Goal: Information Seeking & Learning: Learn about a topic

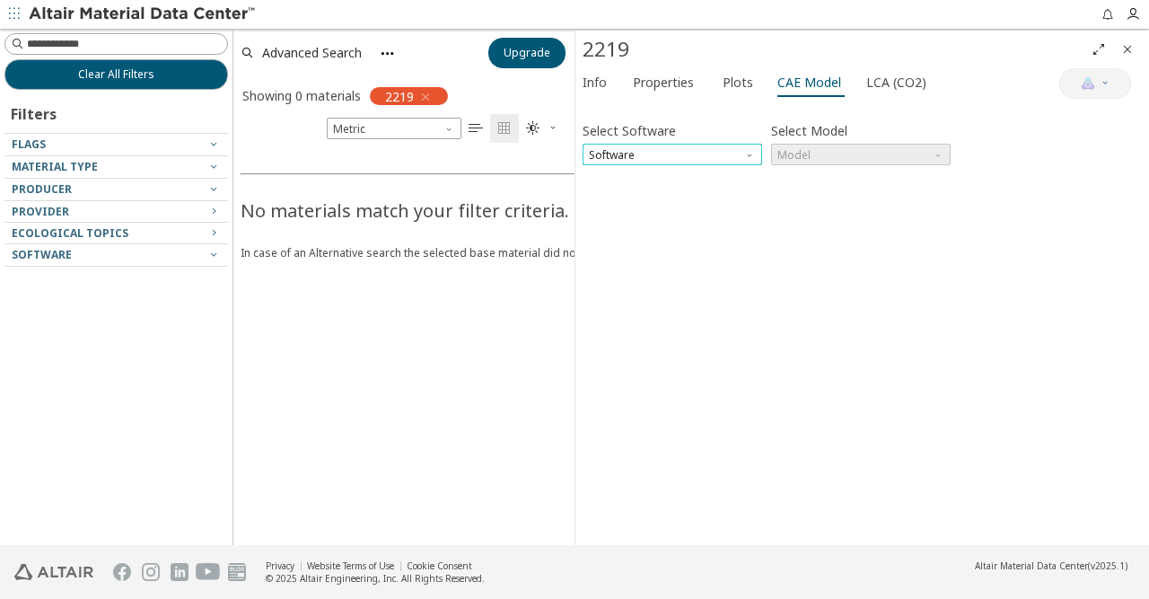
click at [703, 152] on span "Software" at bounding box center [671, 155] width 179 height 22
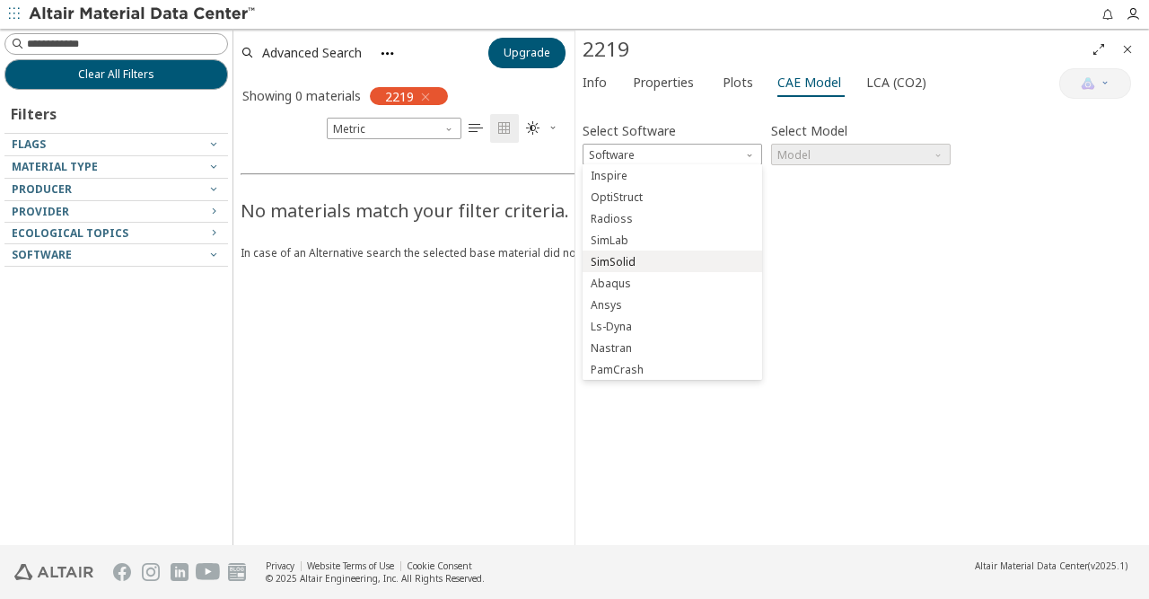
click at [627, 265] on span "SimSolid" at bounding box center [612, 262] width 45 height 14
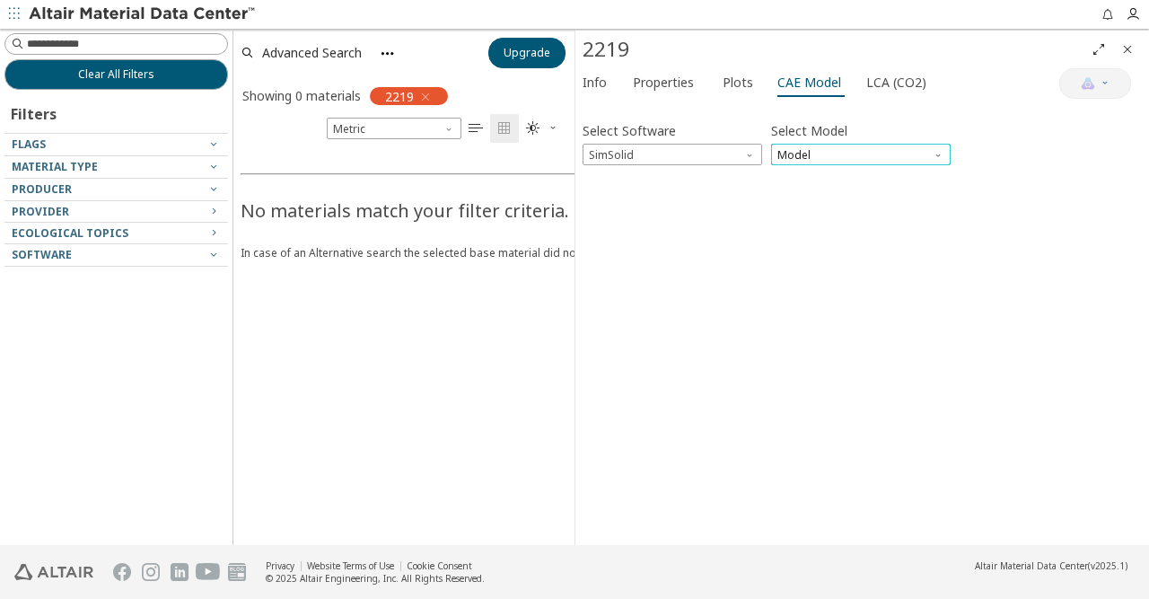
click at [821, 155] on span "Model" at bounding box center [860, 155] width 179 height 22
click at [828, 179] on span "SimSolid Card" at bounding box center [815, 176] width 73 height 14
click at [752, 253] on div "Select Software SimSolid Select Model SimSolid Card Invalid data. Please check …" at bounding box center [861, 323] width 559 height 429
click at [866, 82] on span "LCA (CO2)" at bounding box center [896, 82] width 60 height 29
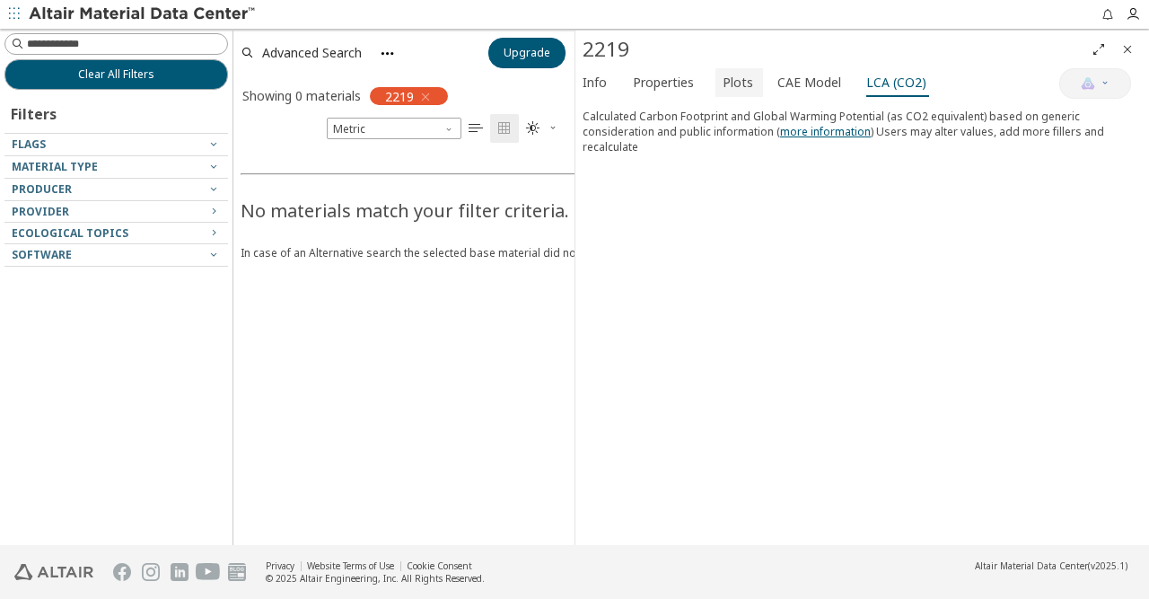
click at [741, 89] on span "Plots" at bounding box center [737, 82] width 31 height 29
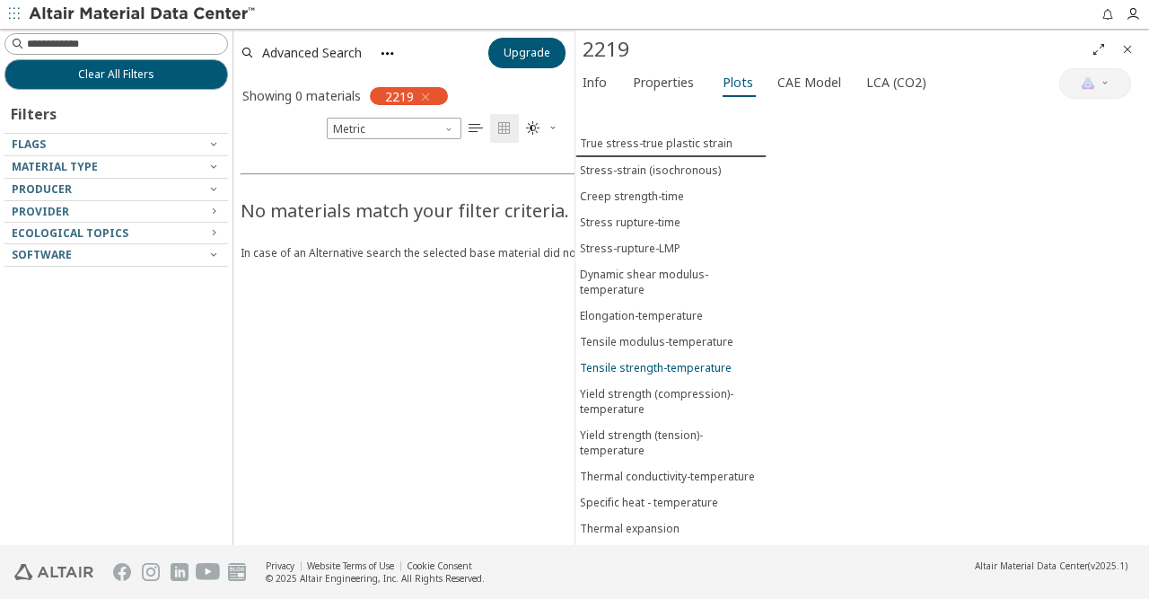
click at [683, 360] on div "Tensile strength-temperature" at bounding box center [656, 367] width 152 height 15
click at [647, 333] on div "Tensile modulus-temperature" at bounding box center [656, 340] width 153 height 15
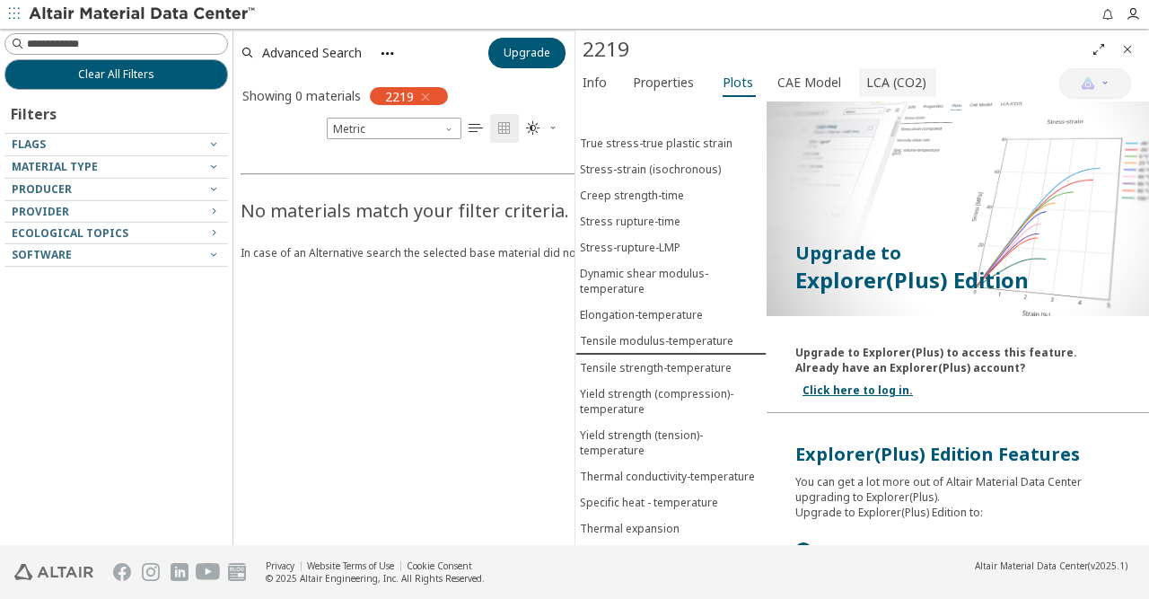
click at [878, 78] on span "LCA (CO2)" at bounding box center [896, 82] width 60 height 29
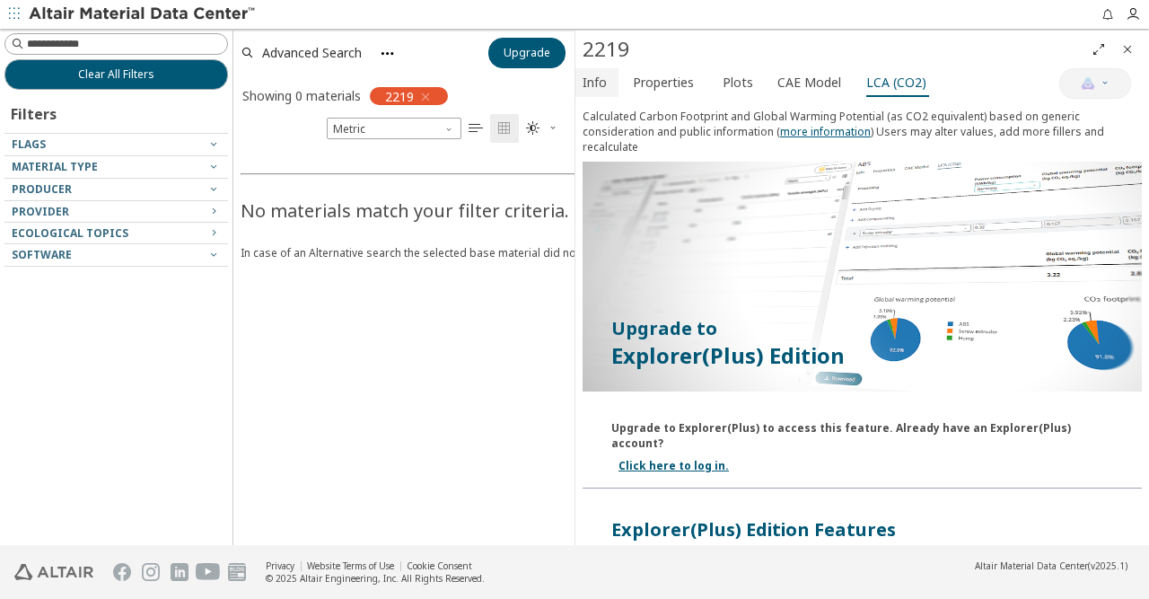
click at [604, 85] on span "Info" at bounding box center [594, 82] width 24 height 29
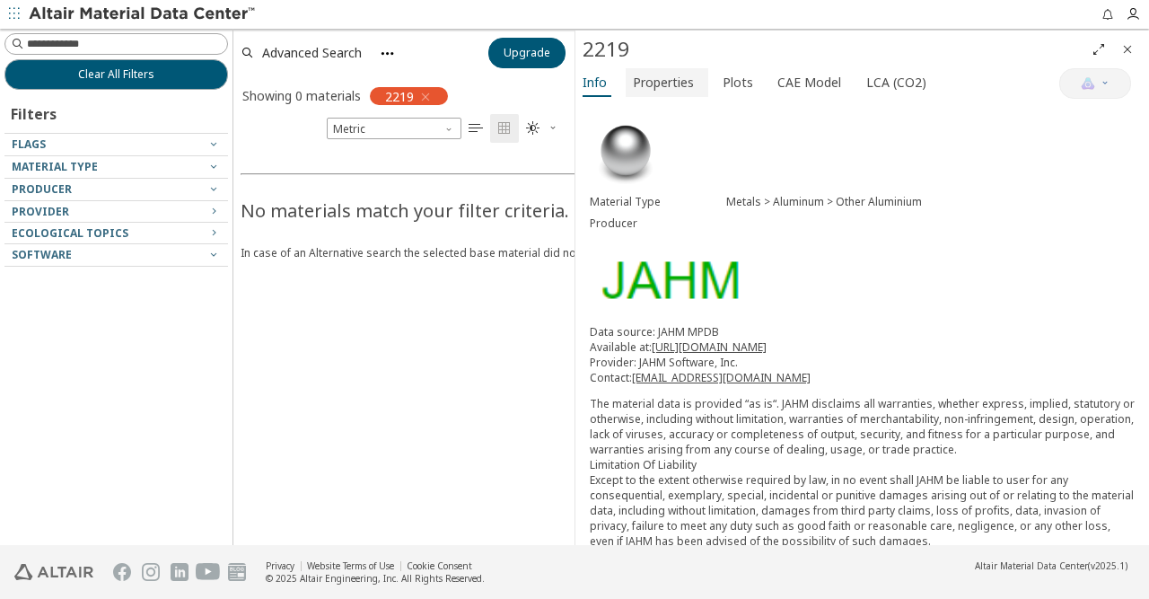
click at [674, 73] on span "Properties" at bounding box center [663, 82] width 61 height 29
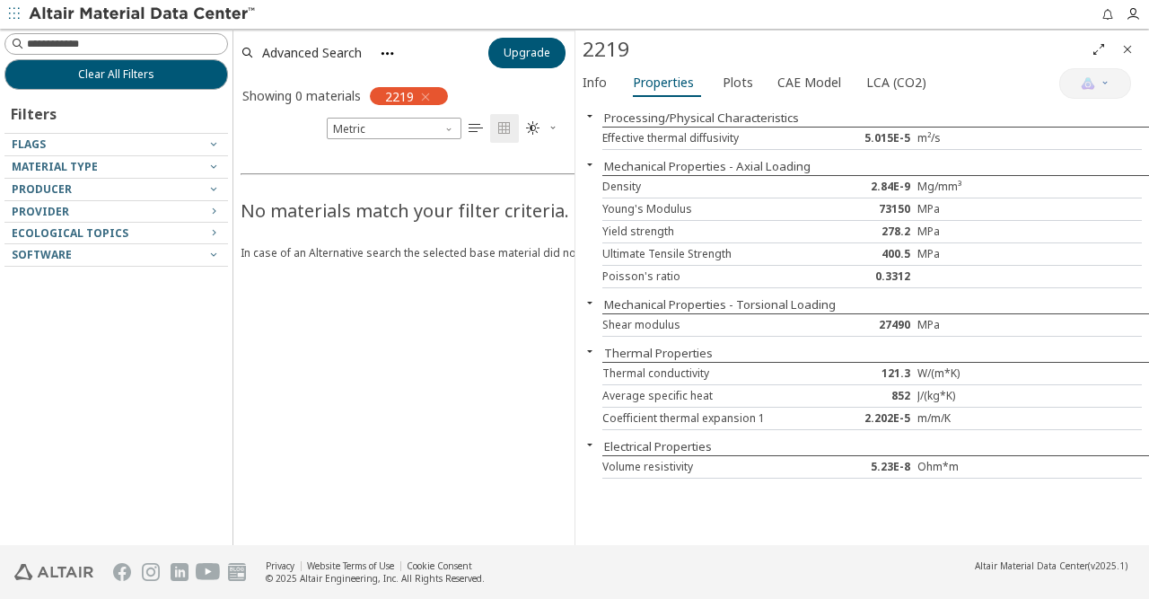
drag, startPoint x: 970, startPoint y: 110, endPoint x: 839, endPoint y: 113, distance: 131.0
click at [839, 113] on div "Processing/Physical Characteristics" at bounding box center [861, 118] width 573 height 18
drag, startPoint x: 595, startPoint y: 134, endPoint x: 822, endPoint y: 470, distance: 405.9
click at [822, 470] on div "Processing/Physical Characteristics Effective thermal diffusivity 5.015E-5 m²/s…" at bounding box center [861, 322] width 573 height 443
copy div "Volume resistivity"
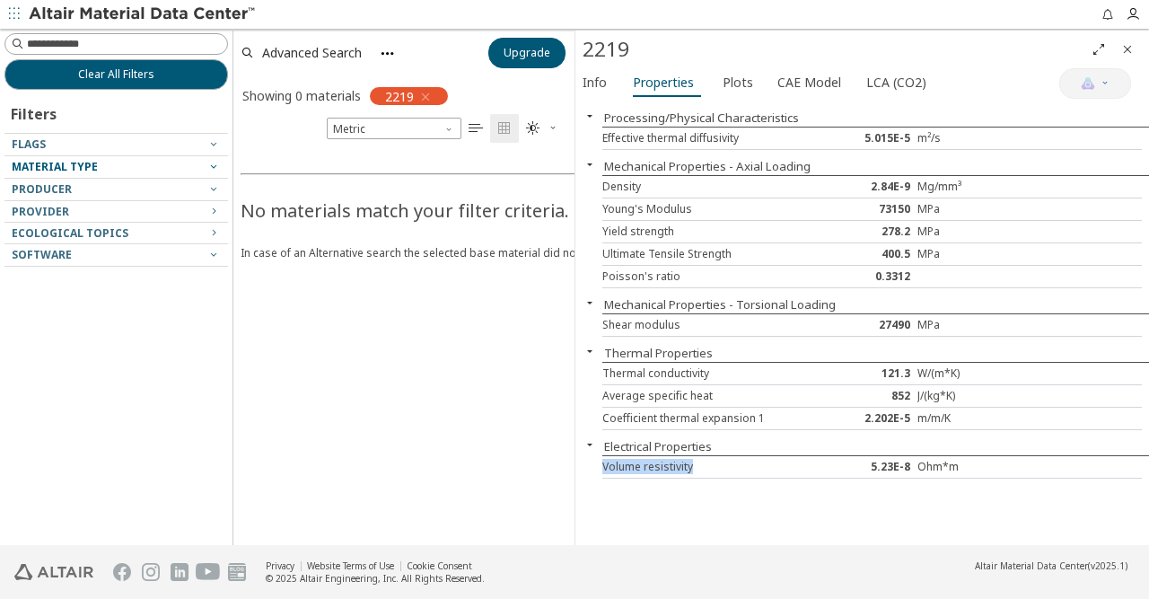
click at [96, 165] on div "Material Type" at bounding box center [109, 167] width 195 height 14
click at [212, 164] on icon "button" at bounding box center [213, 166] width 14 height 14
click at [132, 166] on div "Material Type" at bounding box center [109, 167] width 195 height 14
click at [613, 54] on div "2219" at bounding box center [833, 49] width 502 height 29
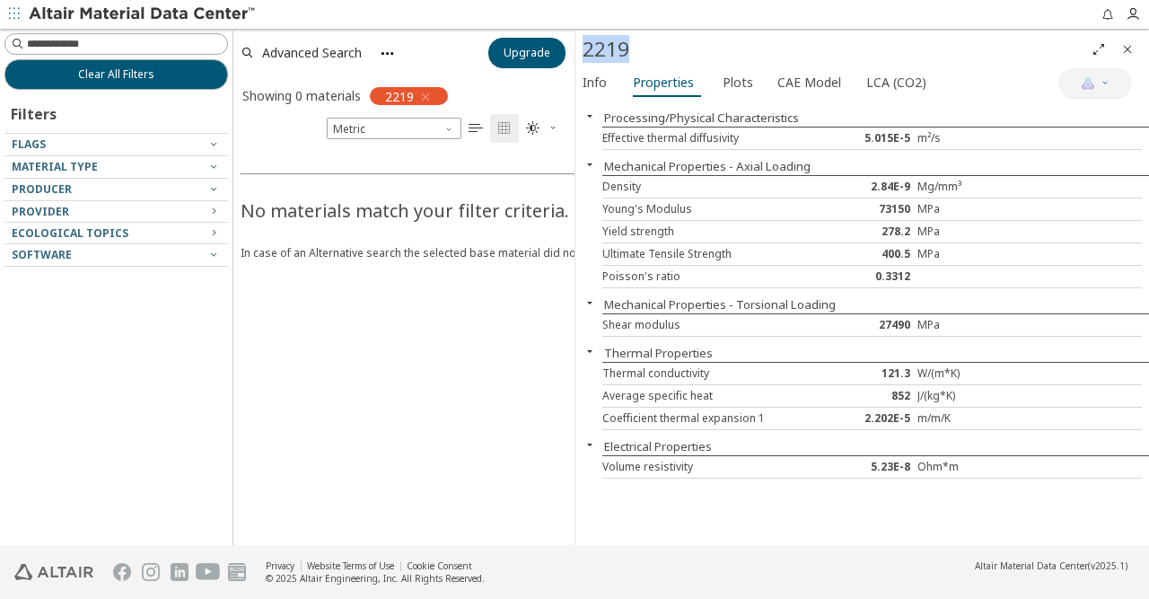
click at [613, 54] on div "2219" at bounding box center [833, 49] width 502 height 29
click at [121, 74] on span "Clear All Filters" at bounding box center [116, 74] width 76 height 14
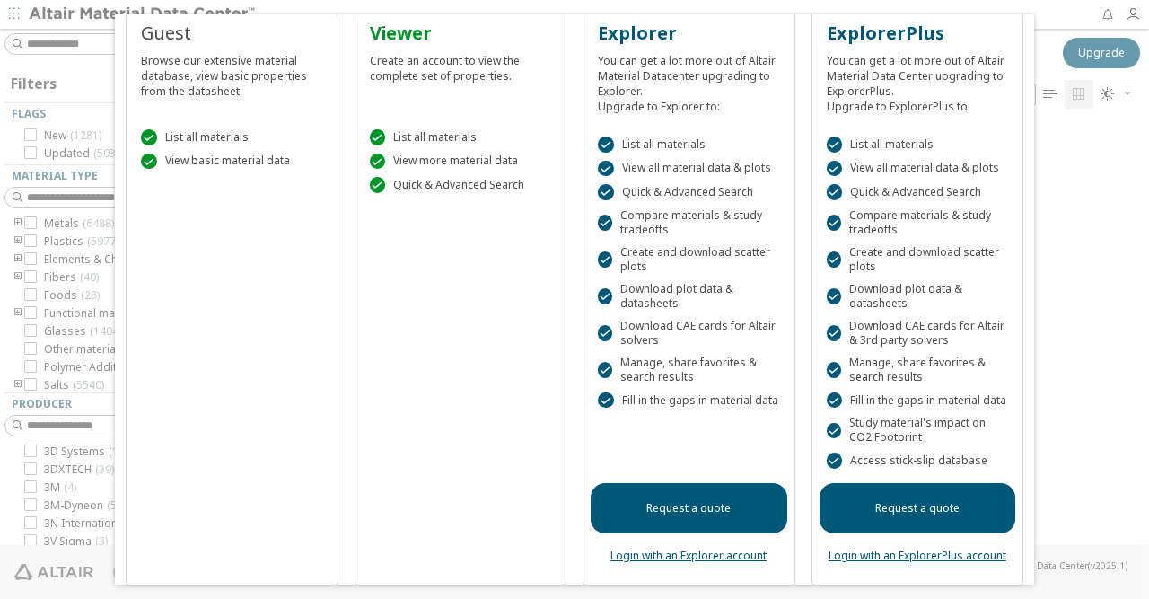
scroll to position [55, 0]
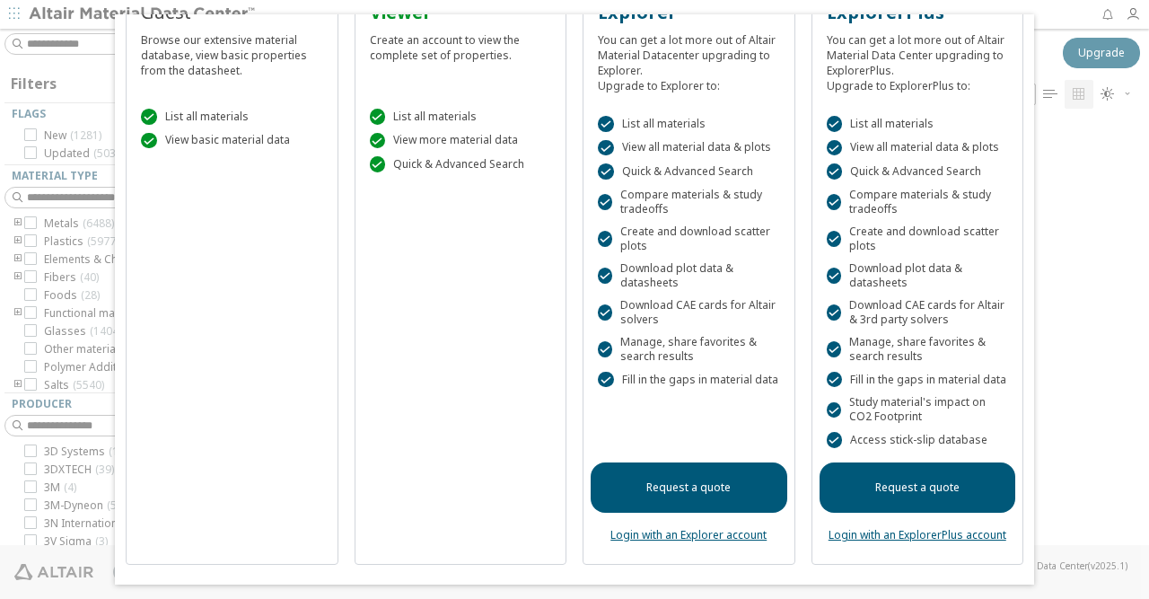
click at [1079, 340] on div at bounding box center [574, 299] width 1149 height 599
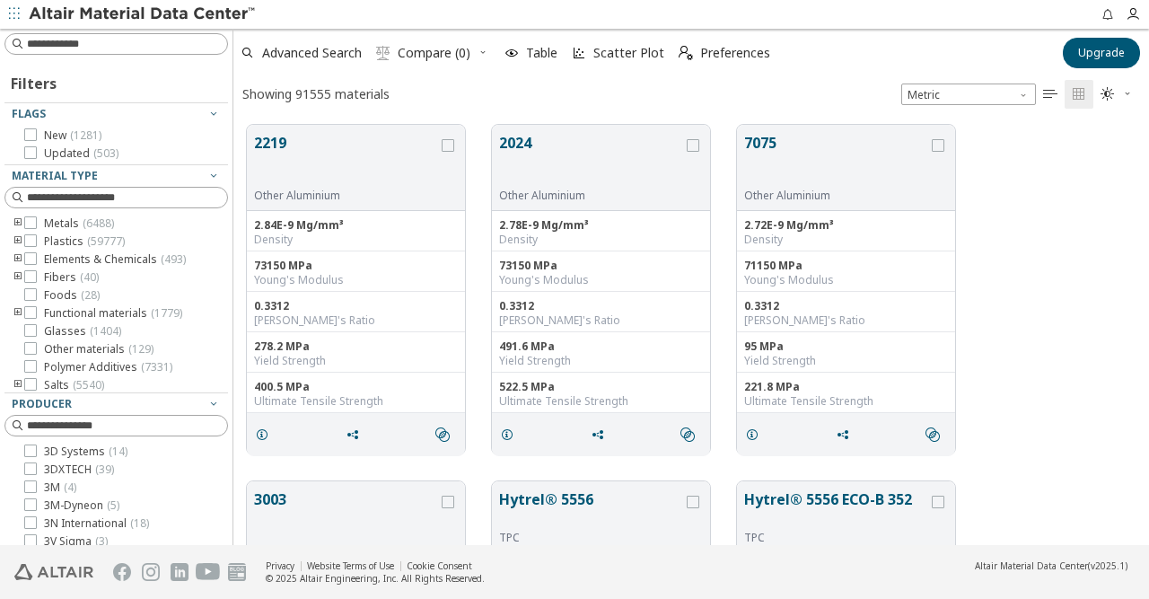
click at [15, 240] on icon "toogle group" at bounding box center [18, 241] width 13 height 14
click at [46, 258] on icon "toogle group" at bounding box center [45, 259] width 13 height 14
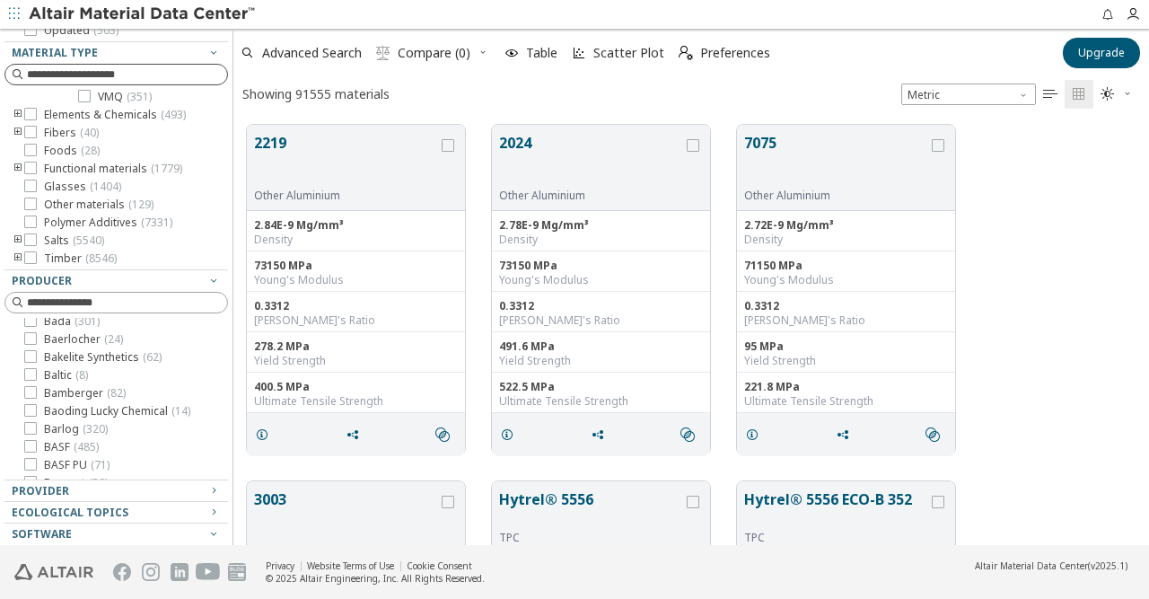
scroll to position [100, 0]
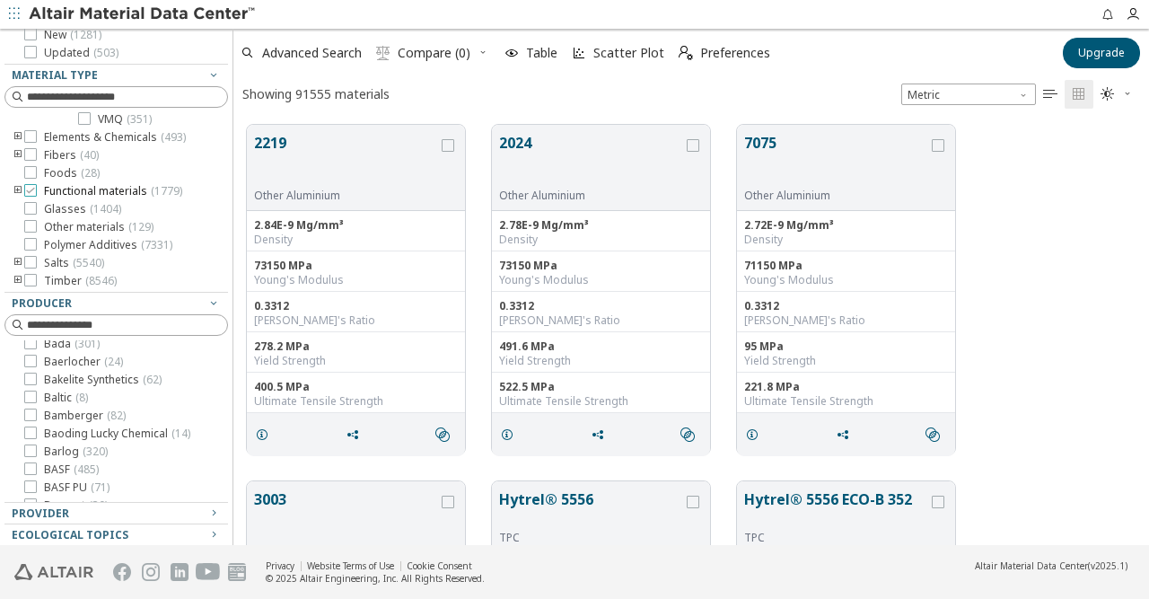
click at [31, 187] on icon at bounding box center [30, 190] width 13 height 13
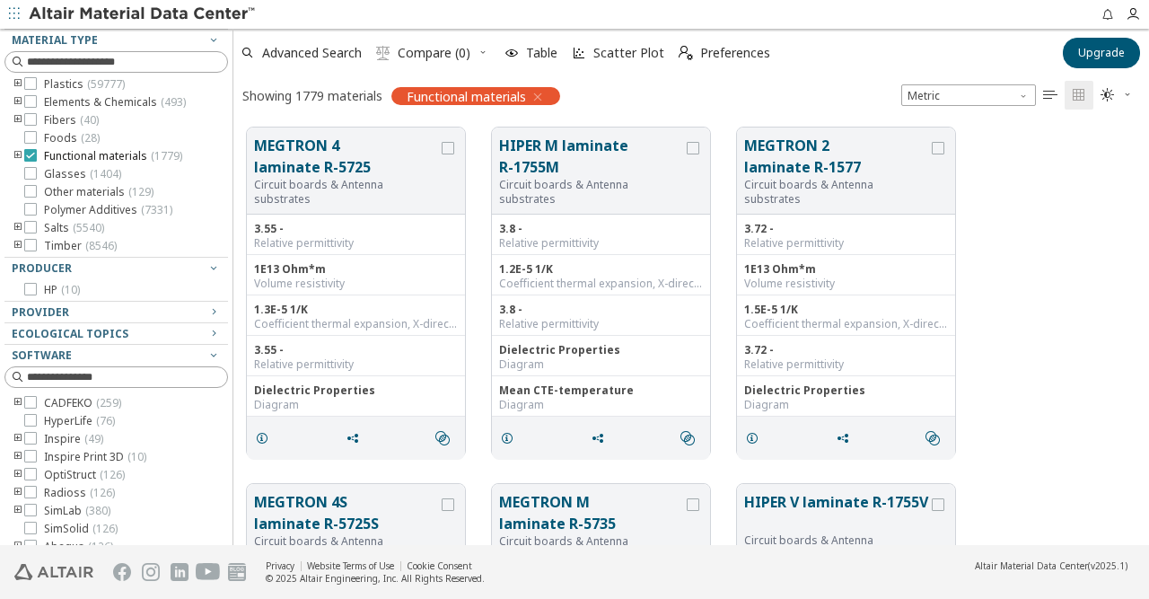
click at [30, 154] on icon at bounding box center [30, 155] width 13 height 13
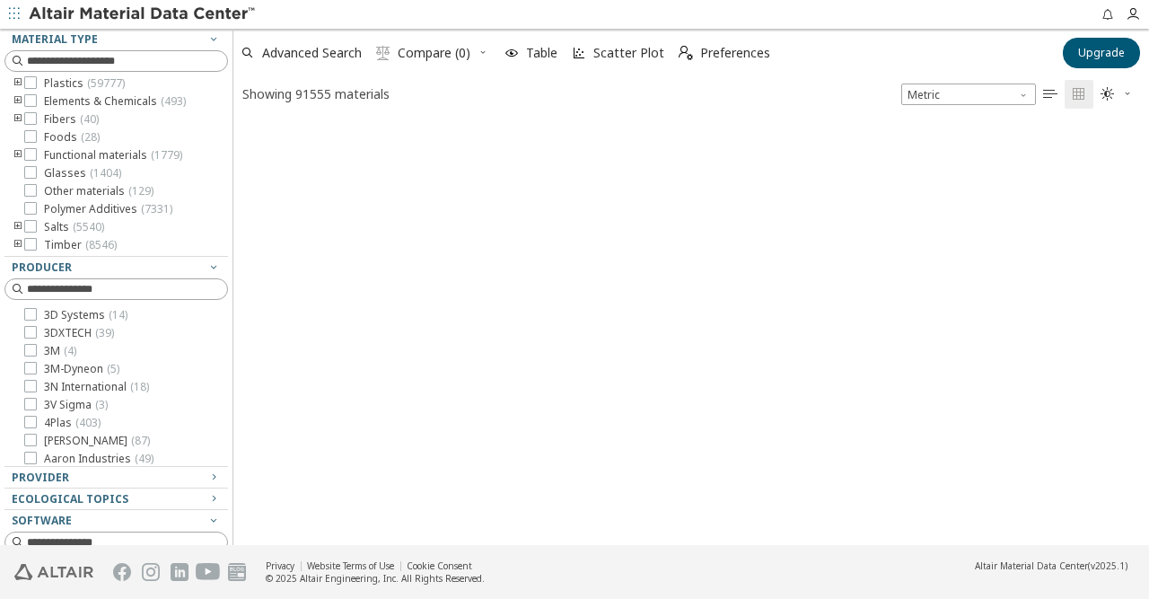
scroll to position [1, 1]
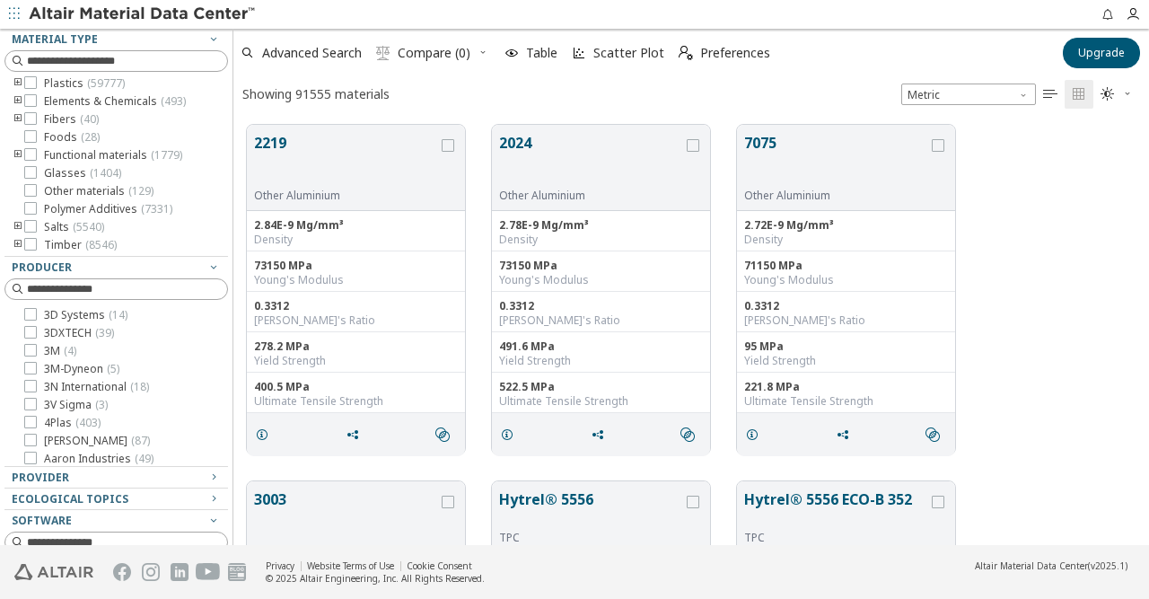
click at [17, 157] on icon "toogle group" at bounding box center [18, 155] width 13 height 14
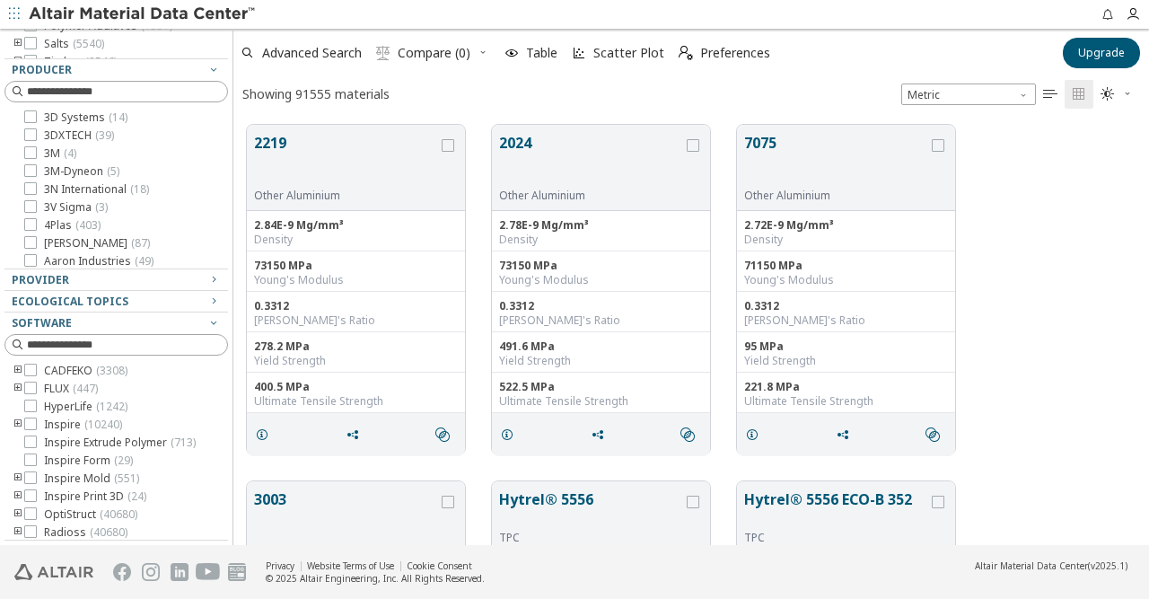
scroll to position [133, 0]
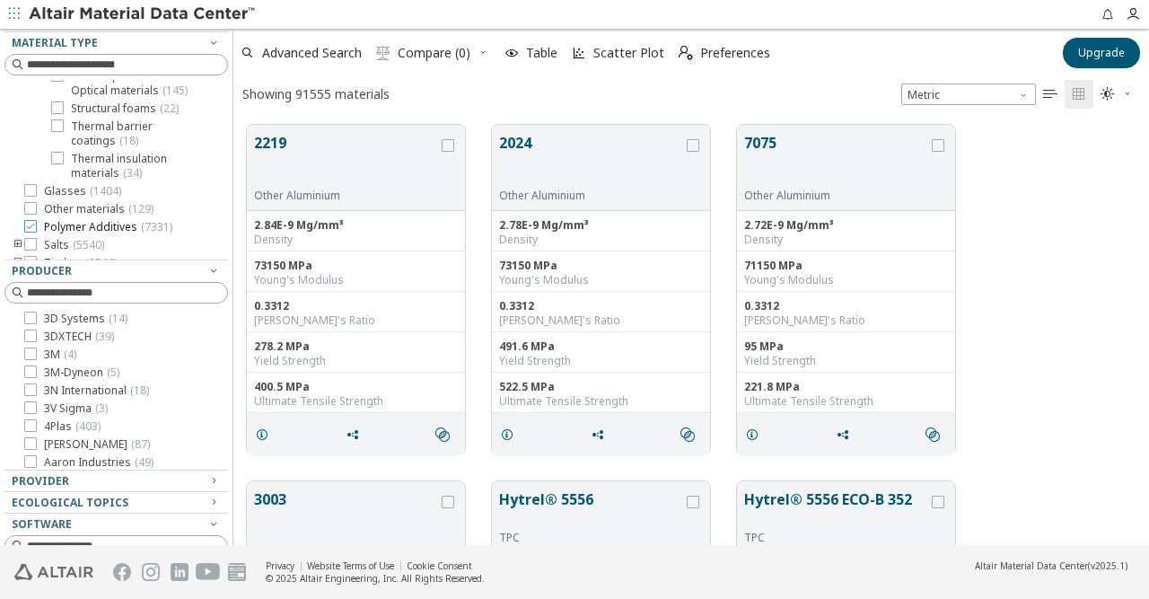
click at [55, 220] on span "Polymer Additives ( 7331 )" at bounding box center [108, 227] width 128 height 14
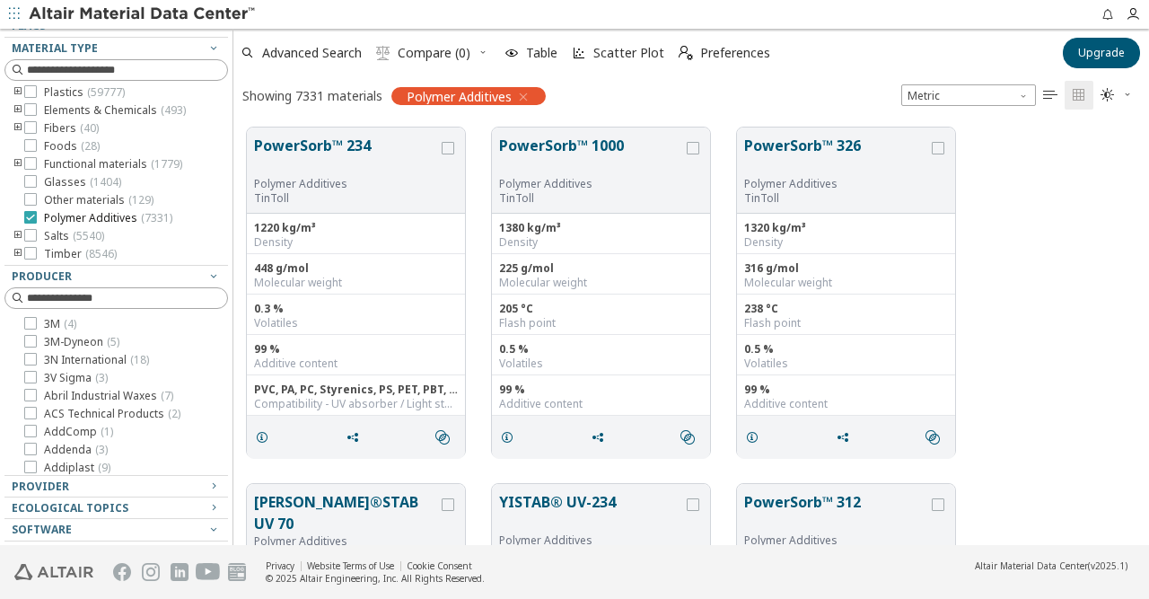
click at [30, 213] on icon at bounding box center [30, 217] width 13 height 13
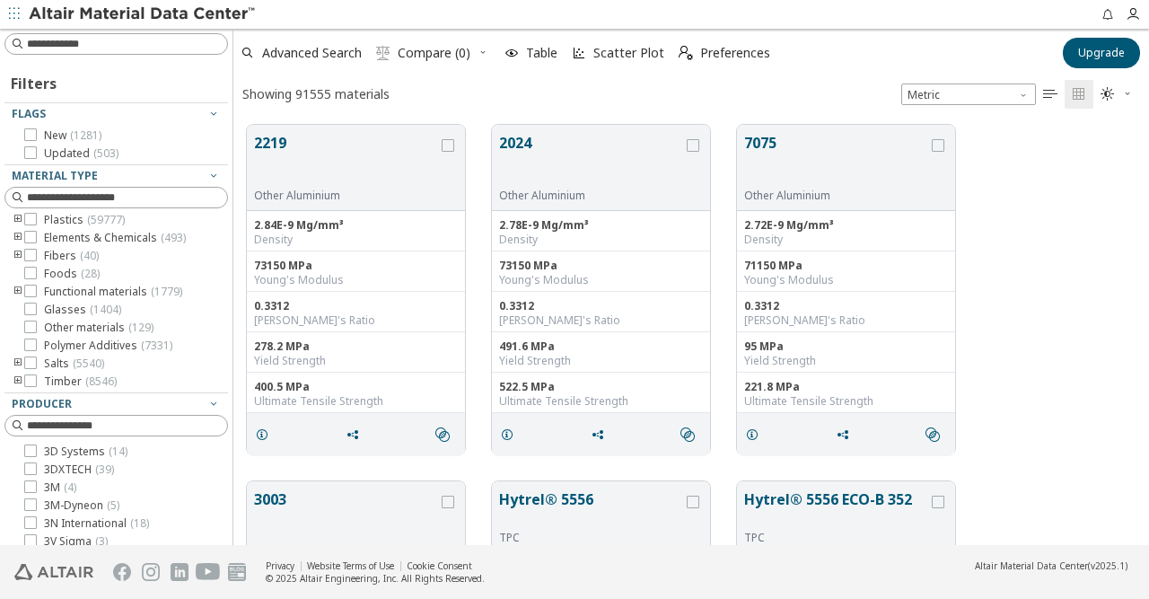
click at [9, 14] on icon "button" at bounding box center [14, 13] width 11 height 11
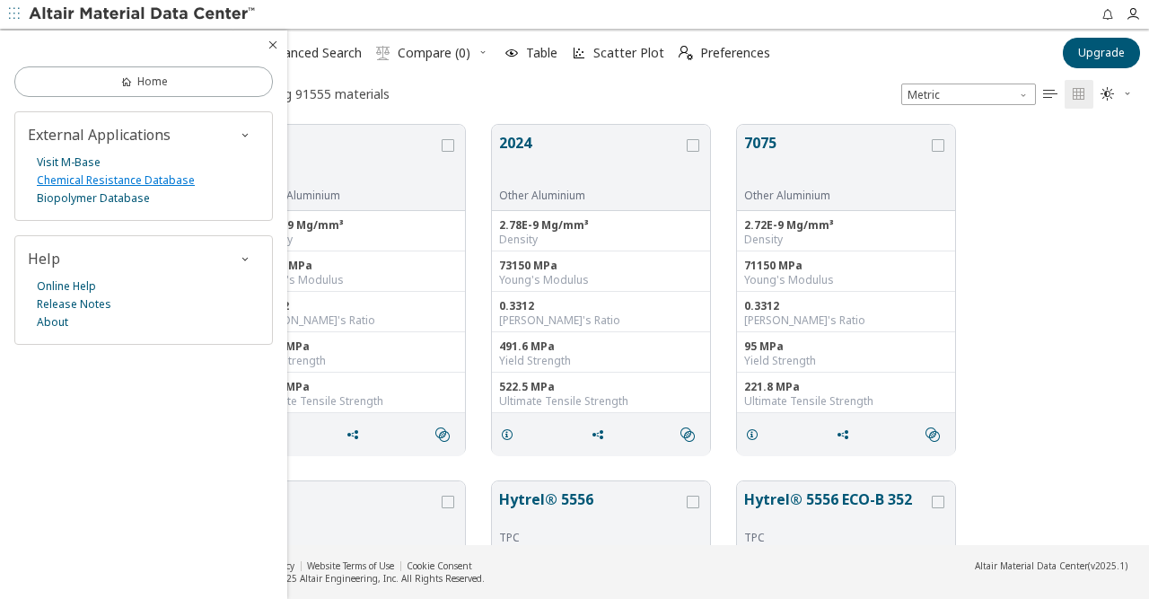
click at [136, 181] on link "Chemical Resistance Database" at bounding box center [116, 180] width 158 height 18
click at [269, 43] on icon "button" at bounding box center [273, 45] width 14 height 14
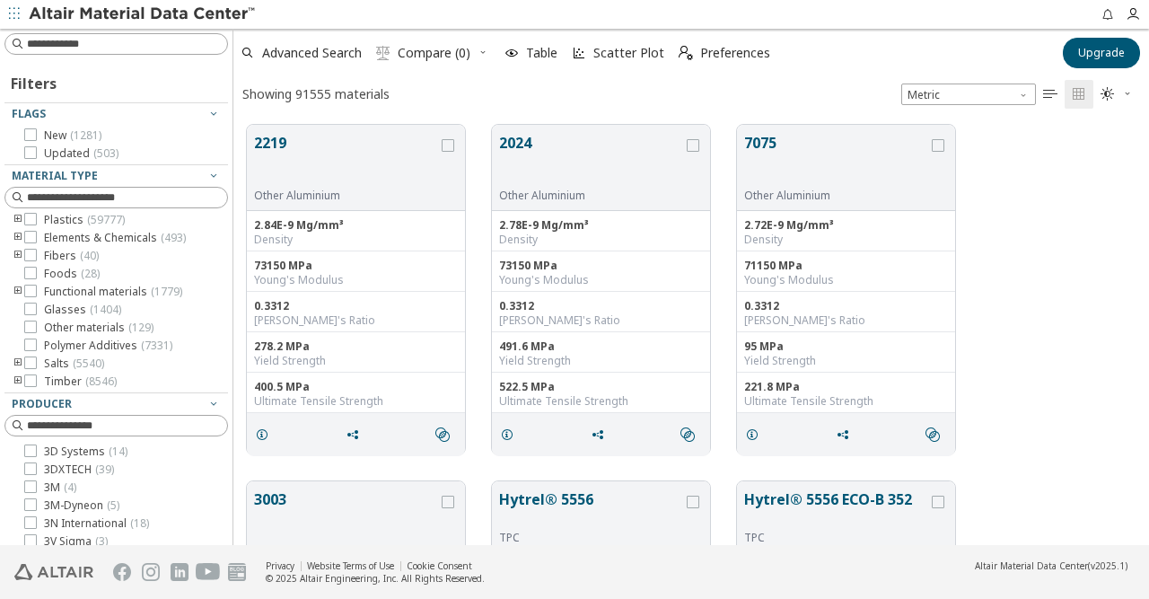
click at [1024, 299] on div "2219 Other Aluminium 2.84E-9 Mg/mm³ Density 73150 MPa Young's Modulus 0.3312 Po…" at bounding box center [690, 289] width 915 height 356
click at [771, 141] on button "7075" at bounding box center [836, 160] width 184 height 57
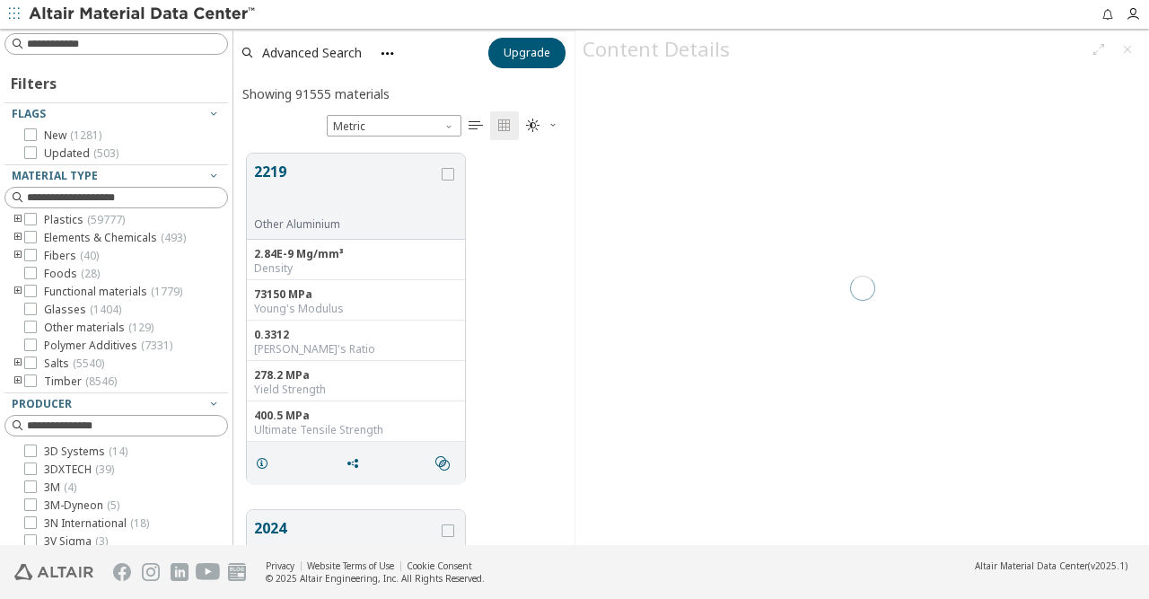
scroll to position [406, 341]
